Goal: Check status

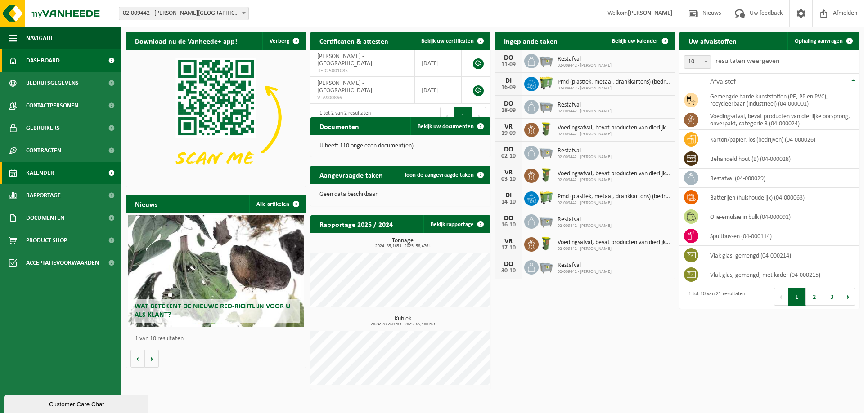
click at [53, 165] on span "Kalender" at bounding box center [40, 173] width 28 height 22
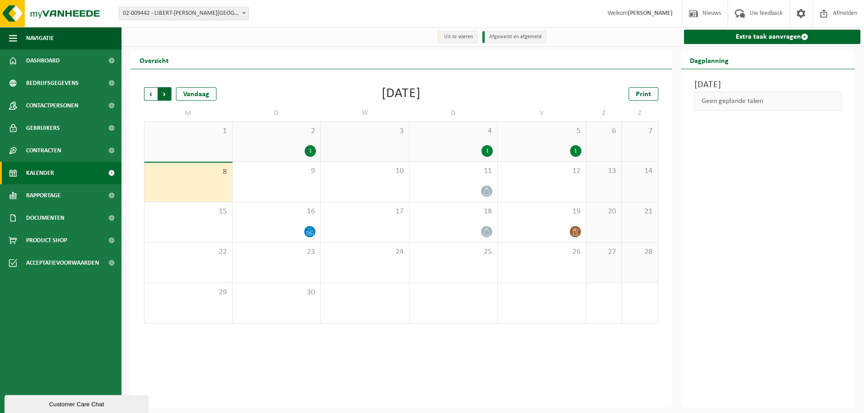
click at [149, 95] on span "Vorige" at bounding box center [150, 93] width 13 height 13
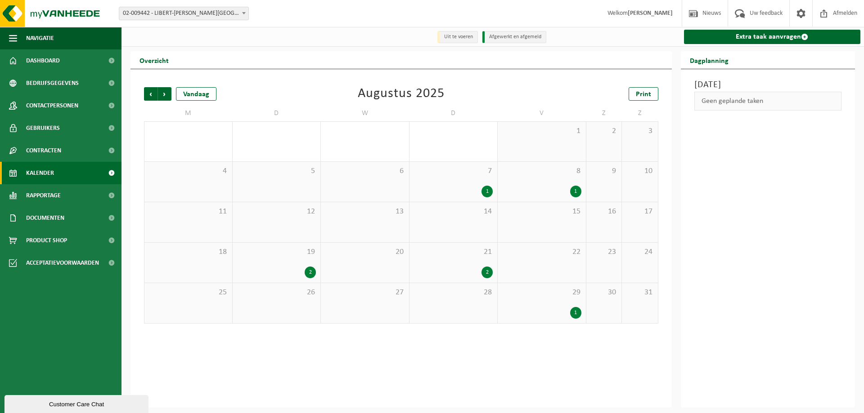
click at [149, 95] on span "Vorige" at bounding box center [150, 93] width 13 height 13
click at [481, 315] on div "1" at bounding box center [486, 313] width 11 height 12
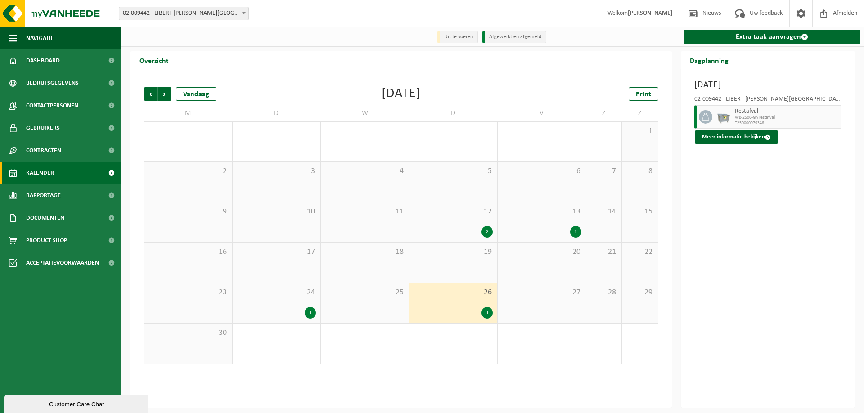
click at [313, 312] on div "1" at bounding box center [310, 313] width 11 height 12
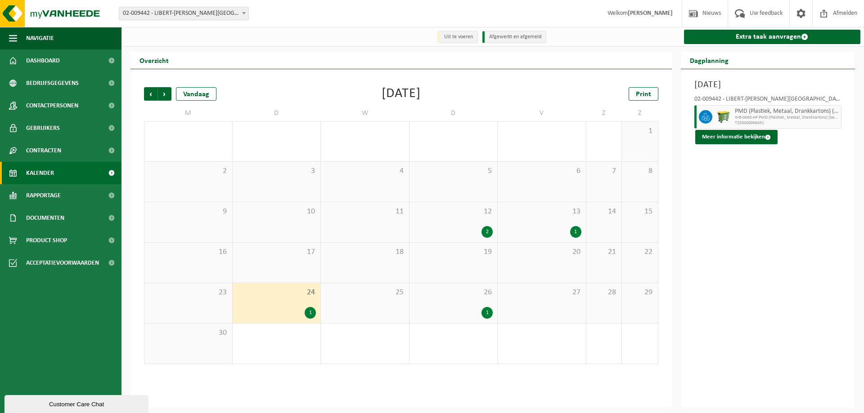
click at [491, 318] on div "1" at bounding box center [453, 313] width 79 height 12
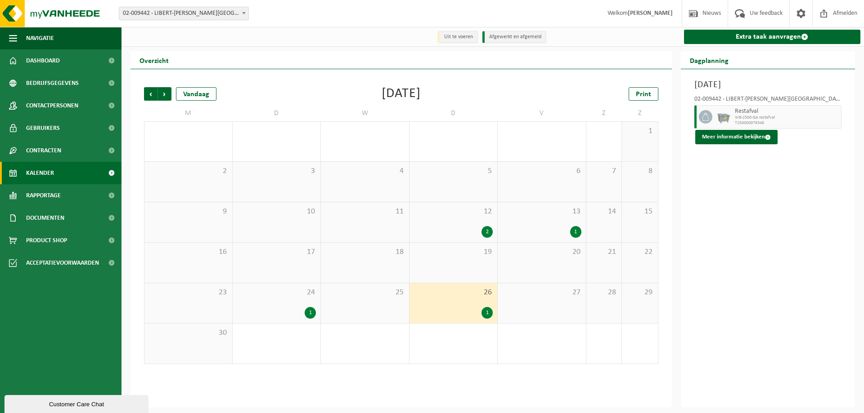
click at [543, 299] on div "27" at bounding box center [542, 303] width 88 height 40
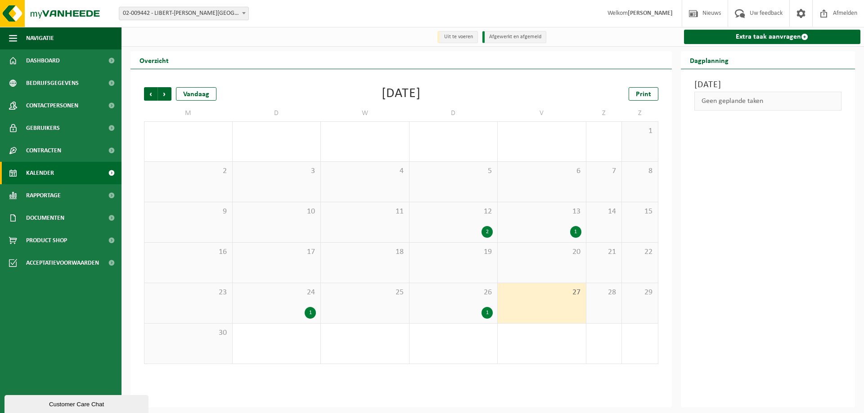
click at [457, 300] on div "26 1" at bounding box center [453, 303] width 88 height 40
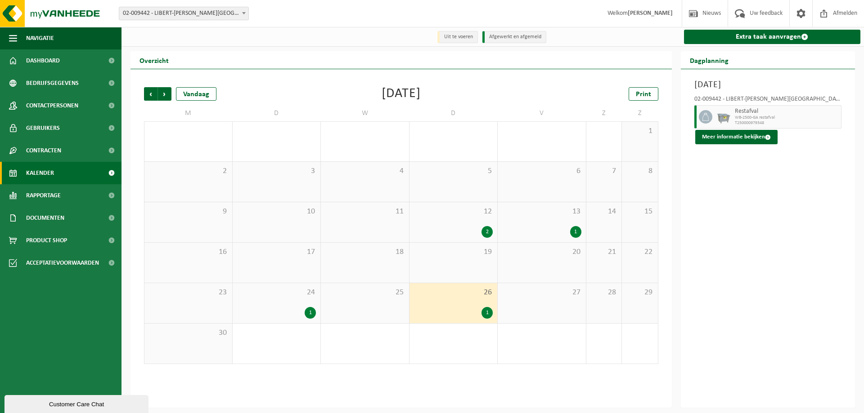
click at [527, 301] on div "27" at bounding box center [542, 303] width 88 height 40
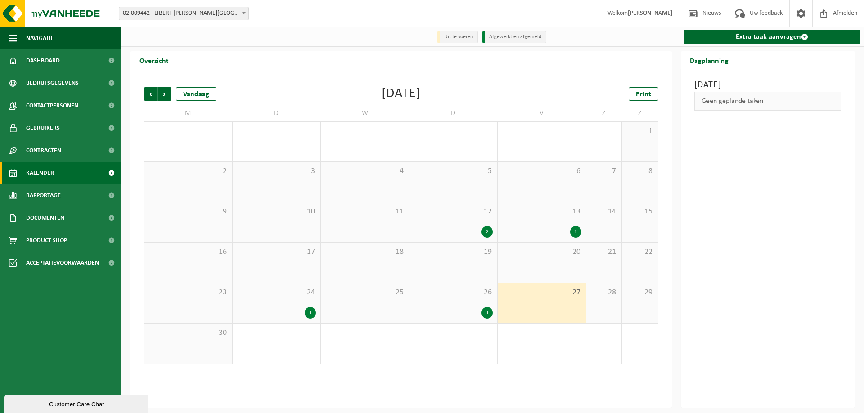
click at [546, 232] on div "1" at bounding box center [541, 232] width 79 height 12
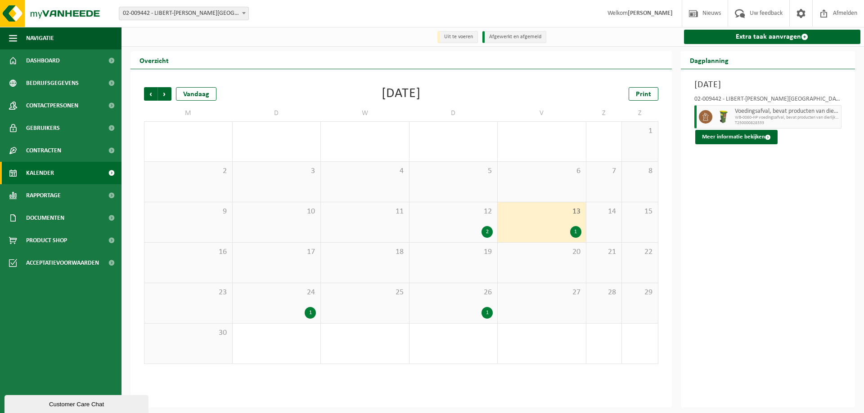
click at [449, 220] on div "12 2" at bounding box center [453, 222] width 88 height 40
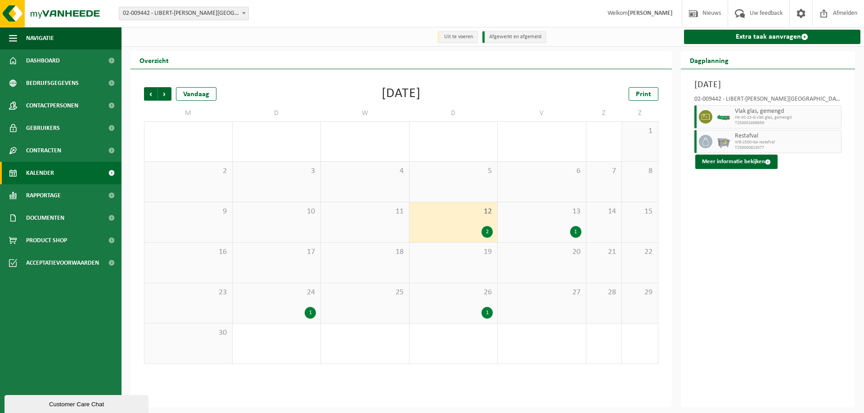
click at [550, 218] on div "13 1" at bounding box center [542, 222] width 88 height 40
